Goal: Information Seeking & Learning: Compare options

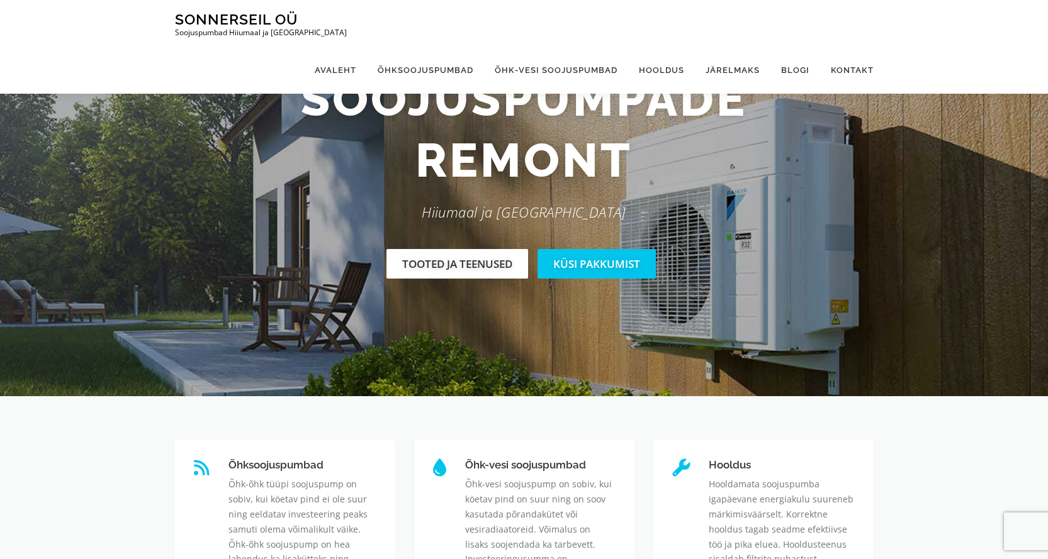
click at [451, 267] on link "Tooted ja teenused" at bounding box center [457, 264] width 142 height 30
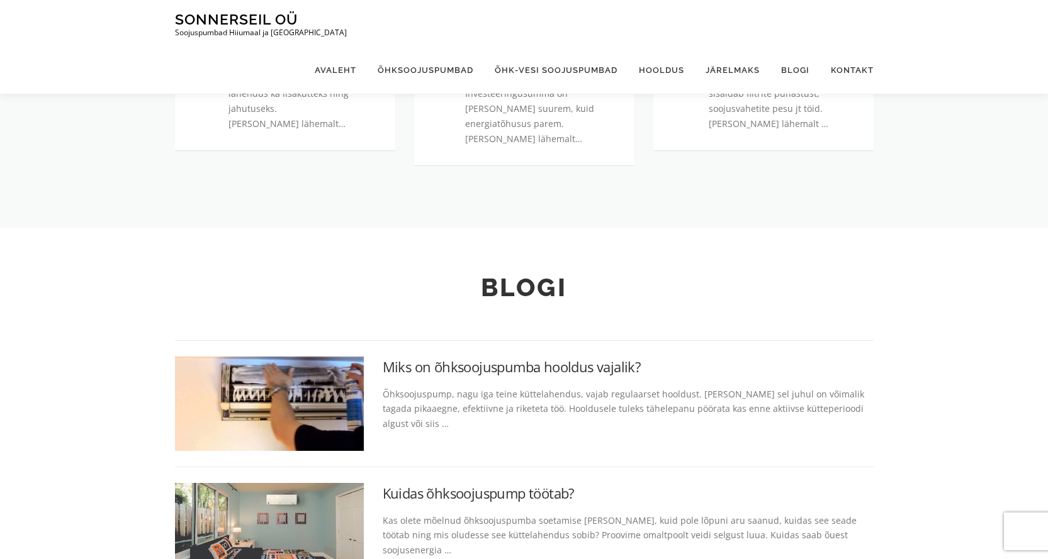
scroll to position [477, 0]
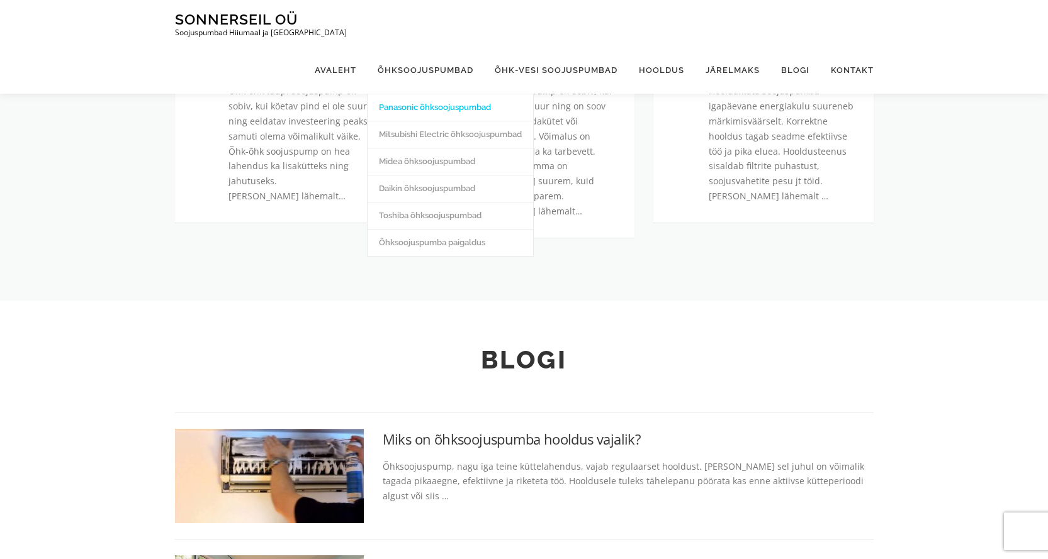
click at [431, 94] on link "Panasonic õhksoojuspumbad" at bounding box center [449, 107] width 165 height 27
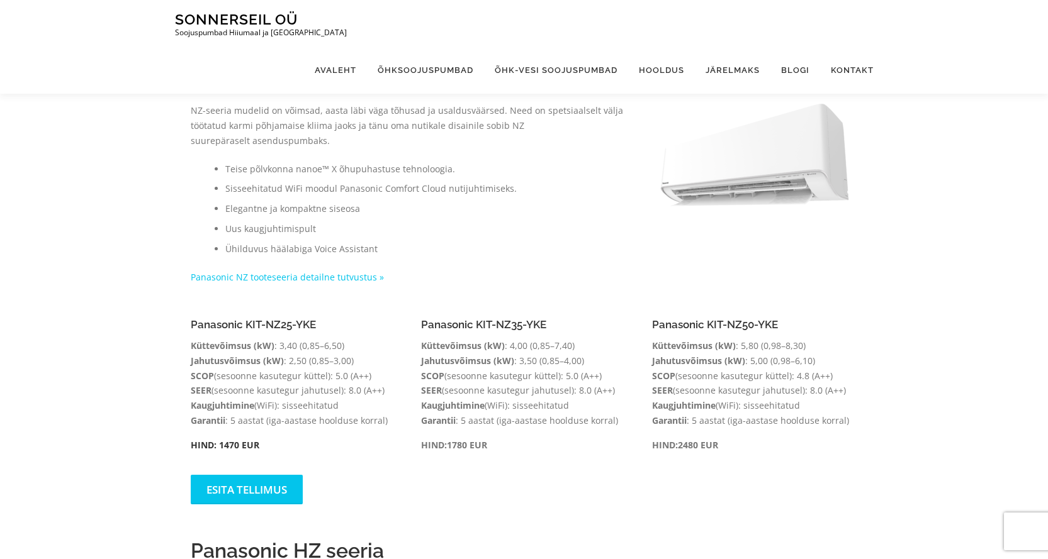
scroll to position [126, 0]
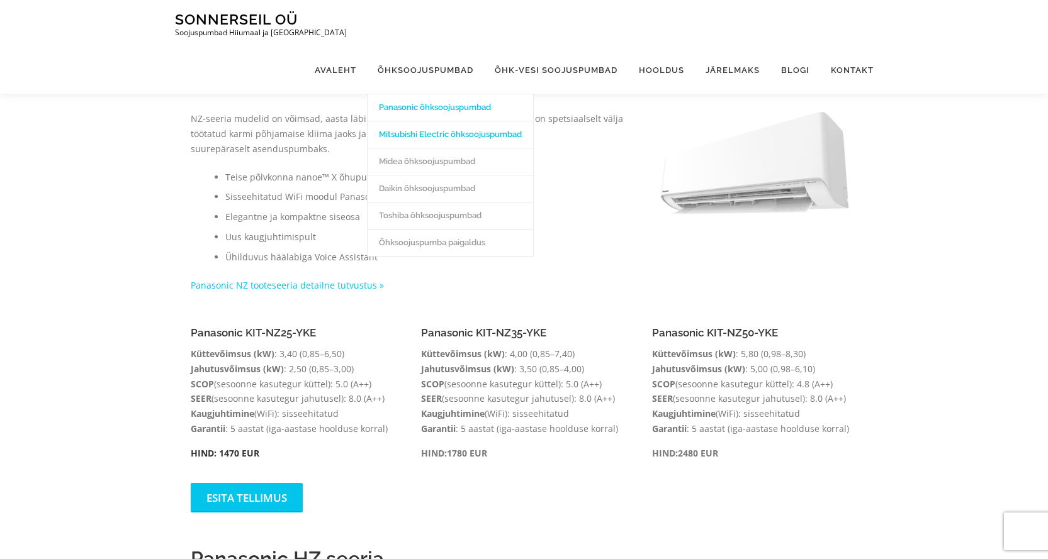
click at [445, 121] on link "Mitsubishi Electric õhksoojuspumbad" at bounding box center [449, 134] width 165 height 27
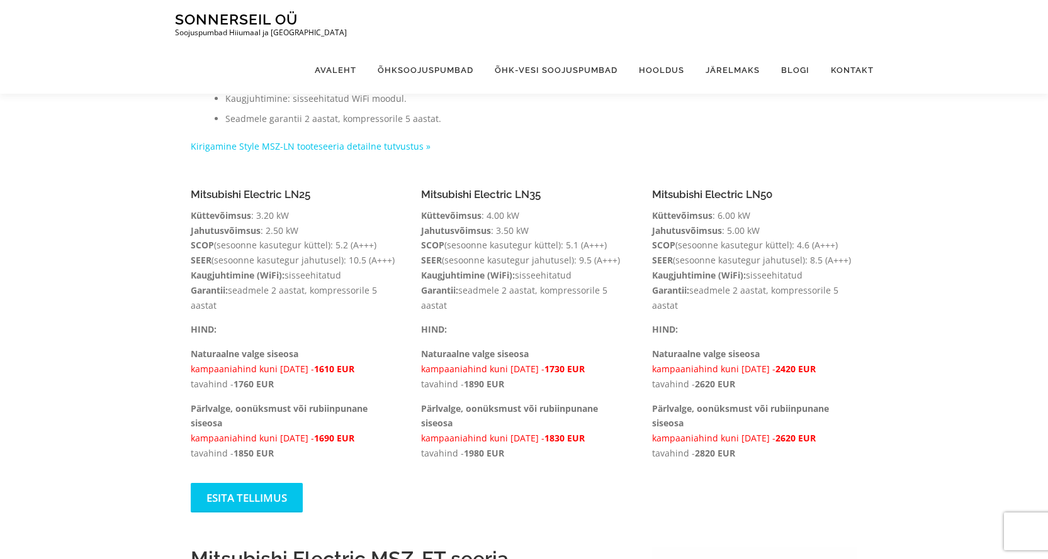
scroll to position [252, 0]
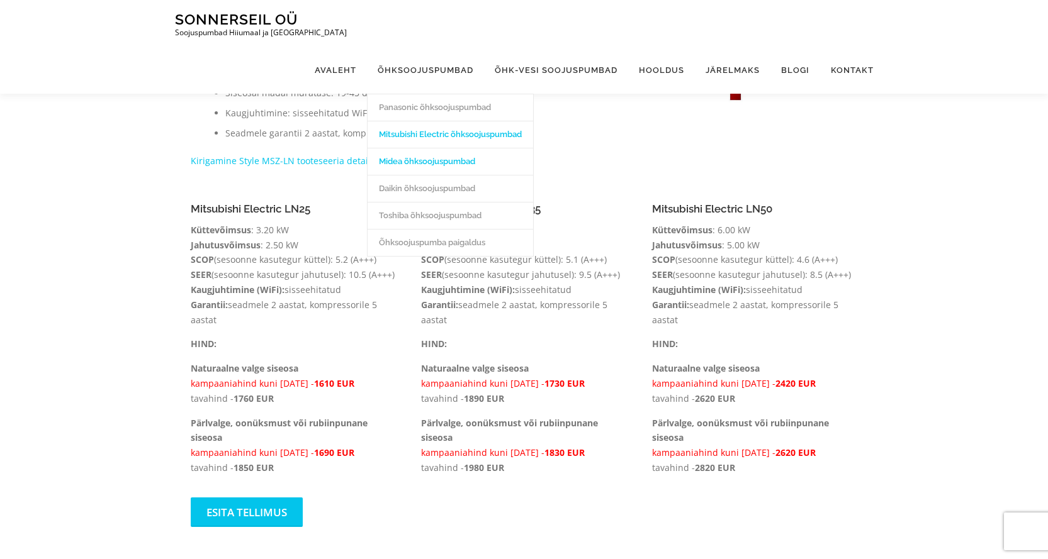
click at [428, 148] on link "Midea õhksoojuspumbad" at bounding box center [449, 161] width 165 height 27
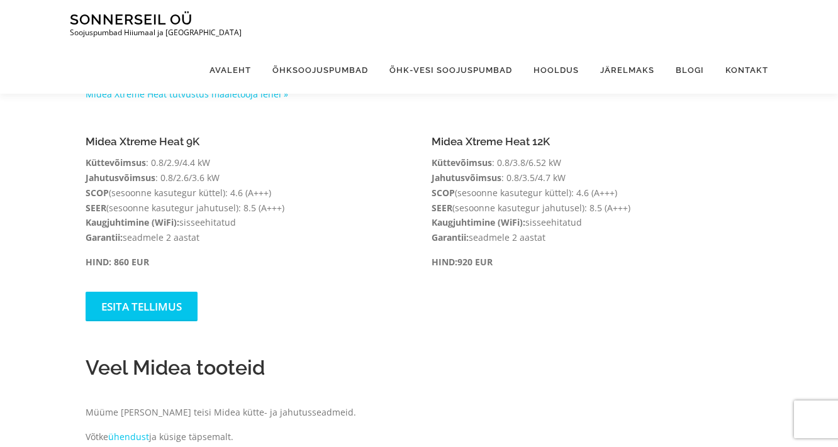
scroll to position [876, 0]
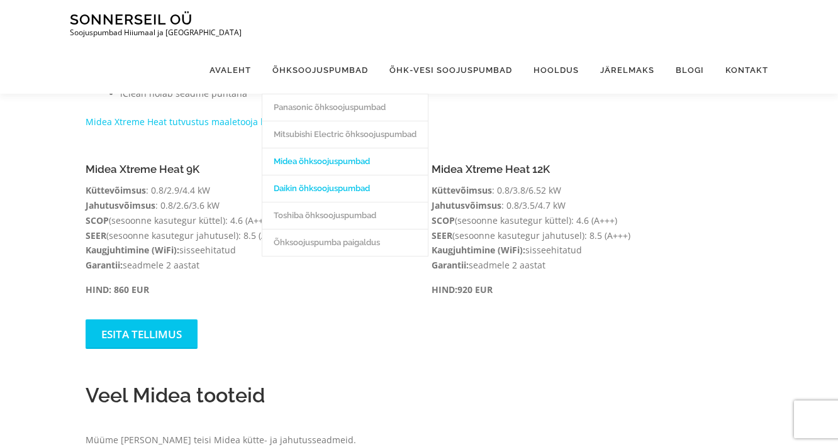
click at [328, 175] on link "Daikin õhksoojuspumbad" at bounding box center [344, 188] width 165 height 27
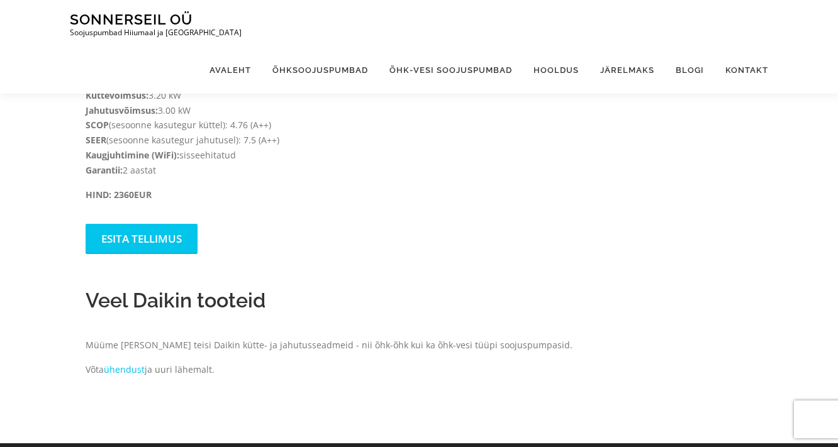
scroll to position [1342, 0]
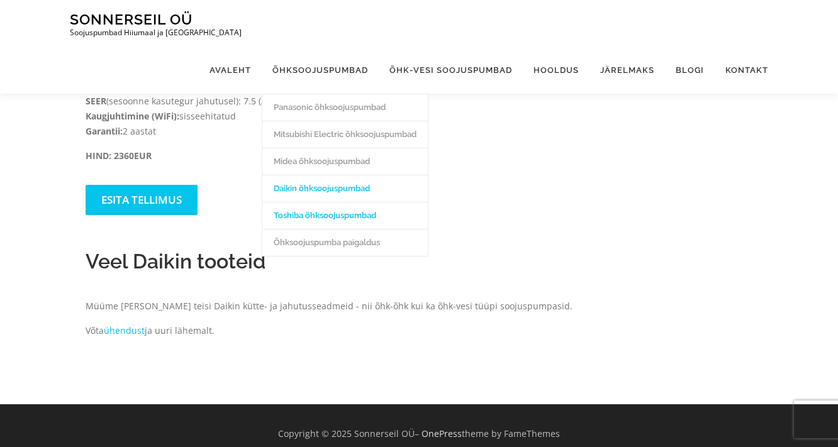
click at [325, 202] on link "Toshiba õhksoojuspumbad" at bounding box center [344, 215] width 165 height 27
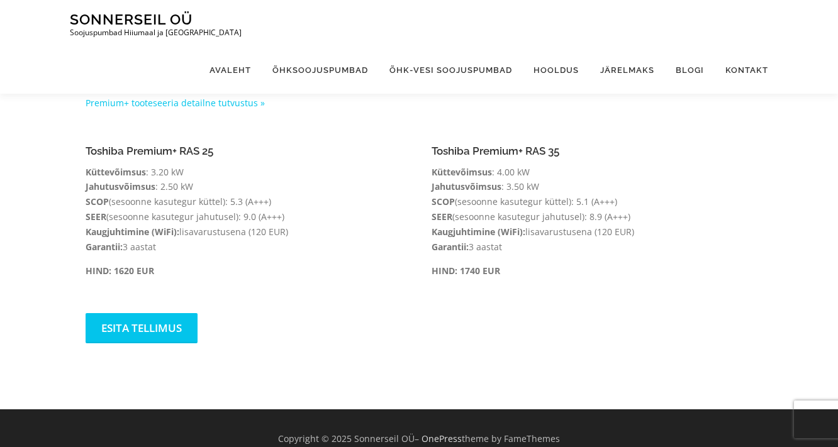
scroll to position [332, 0]
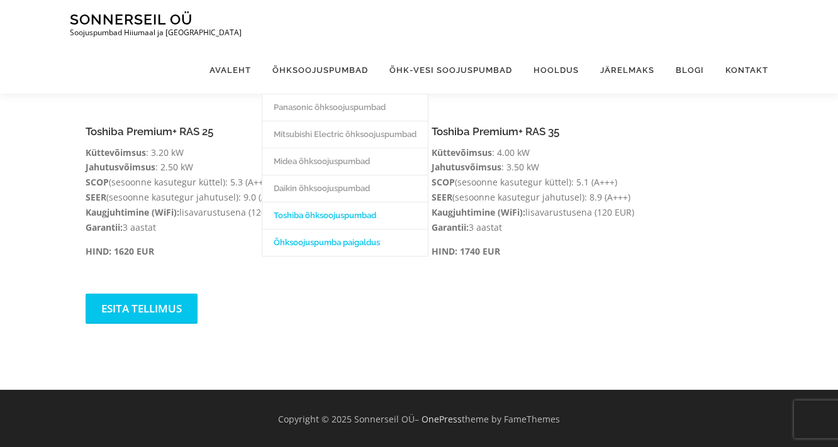
click at [323, 229] on link "Õhksoojuspumba paigaldus" at bounding box center [344, 242] width 165 height 27
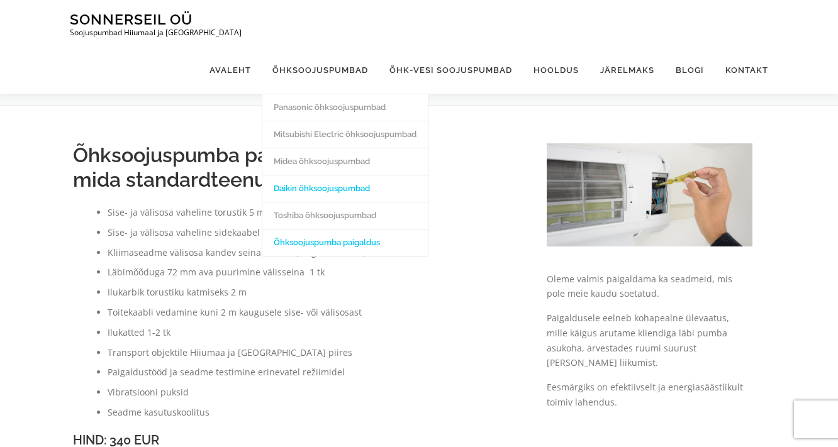
click at [348, 175] on link "Daikin õhksoojuspumbad" at bounding box center [344, 188] width 165 height 27
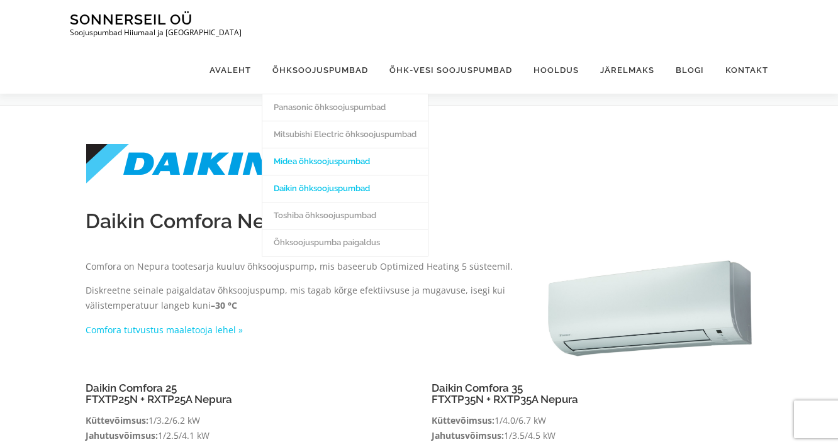
click at [330, 148] on link "Midea õhksoojuspumbad" at bounding box center [344, 161] width 165 height 27
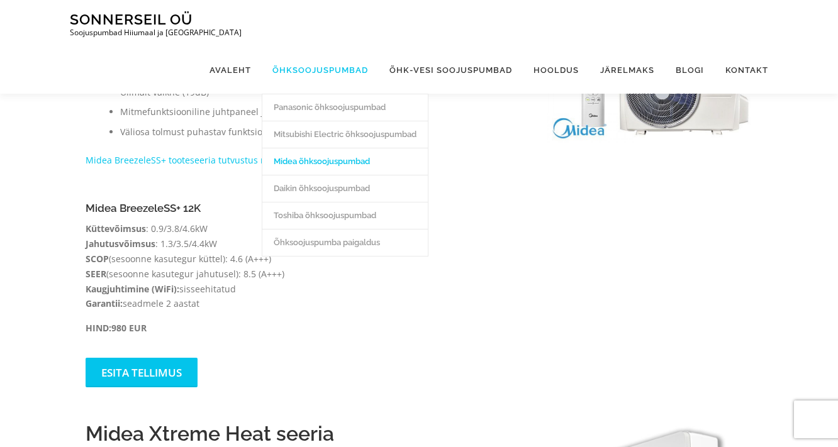
scroll to position [238, 0]
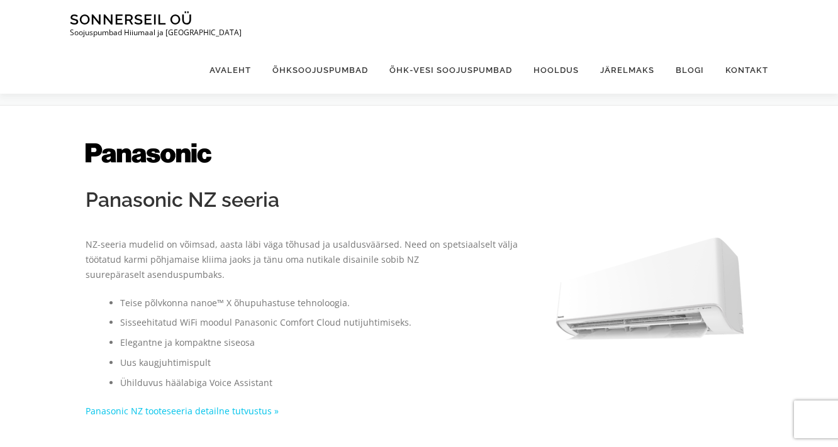
scroll to position [101, 0]
